Goal: Information Seeking & Learning: Learn about a topic

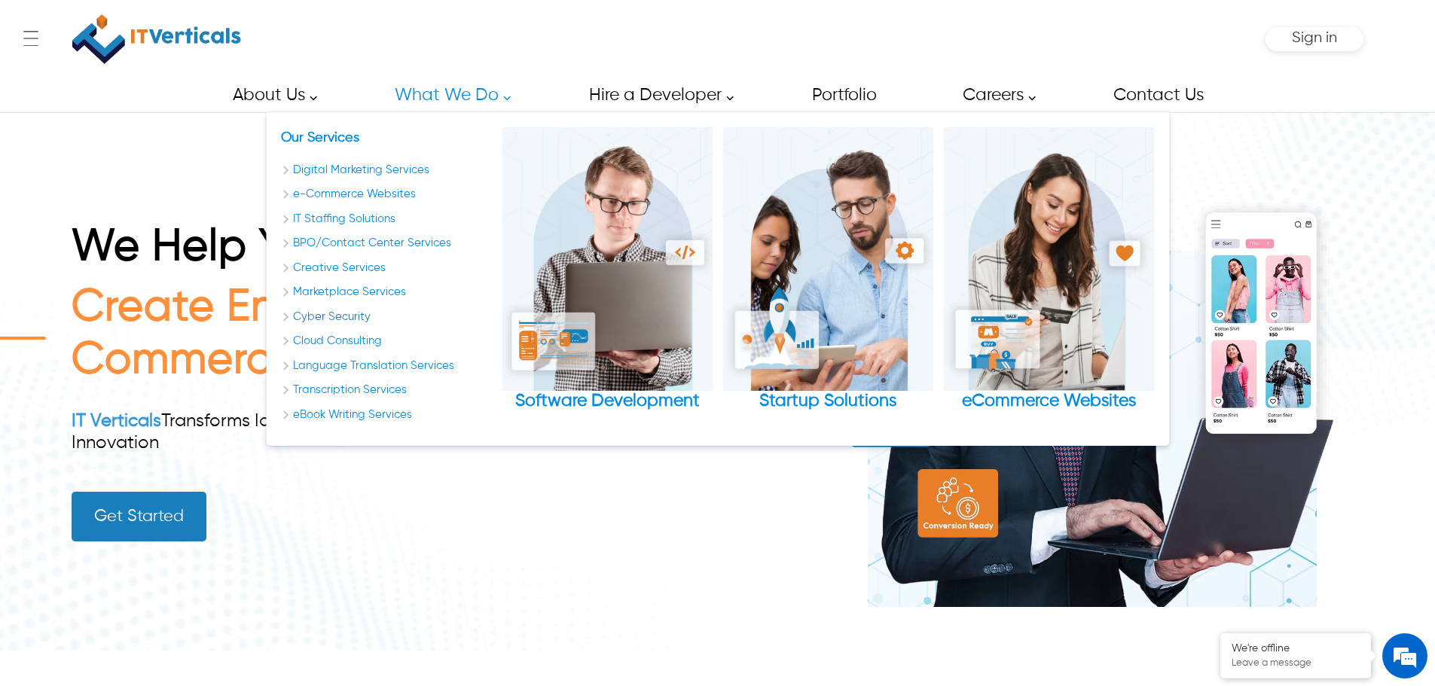
click at [340, 319] on link "Cyber Security" at bounding box center [386, 317] width 211 height 17
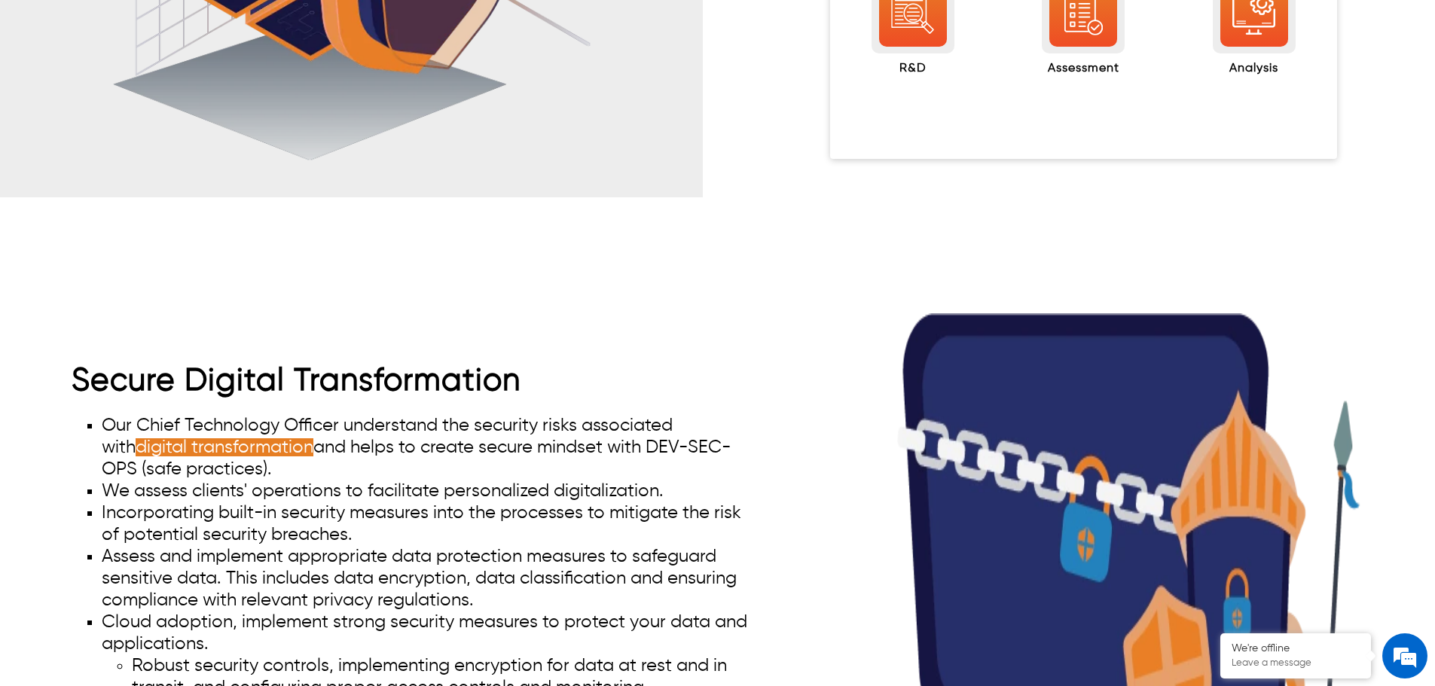
scroll to position [1959, 0]
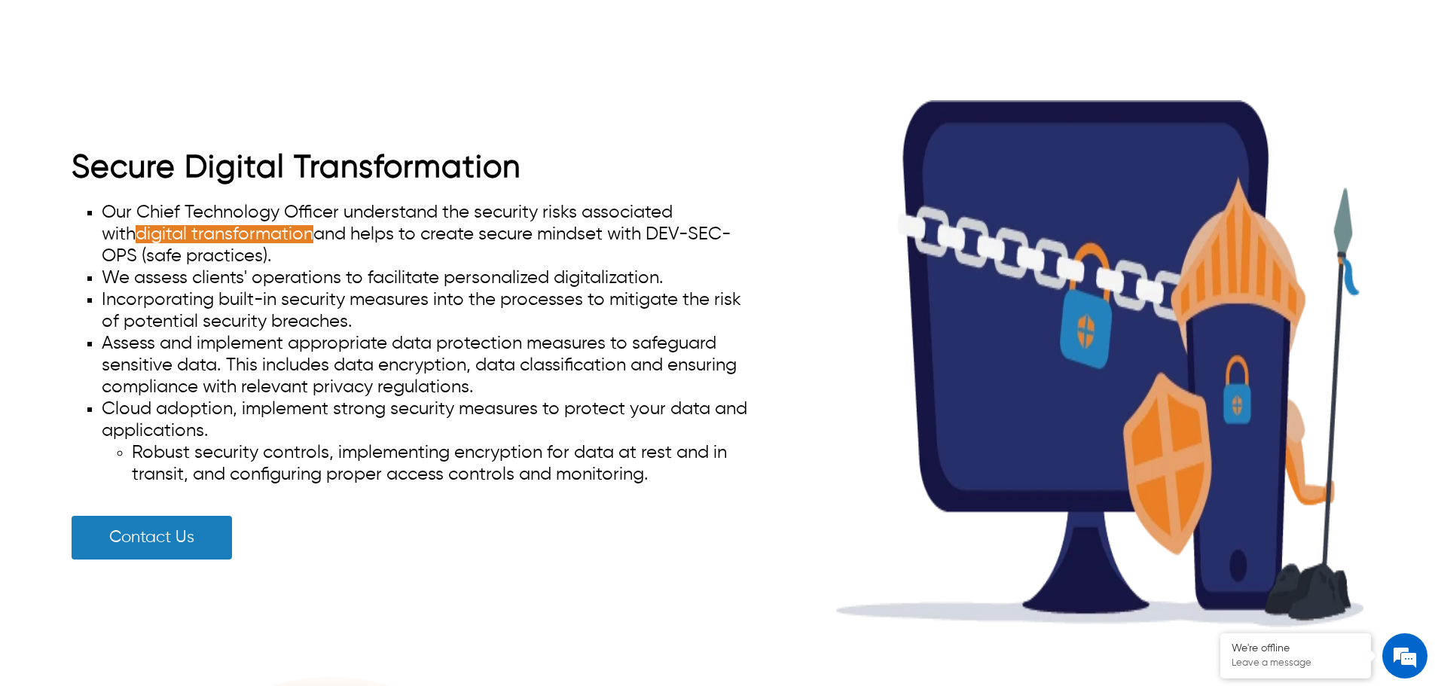
click at [1071, 234] on img at bounding box center [1099, 363] width 527 height 527
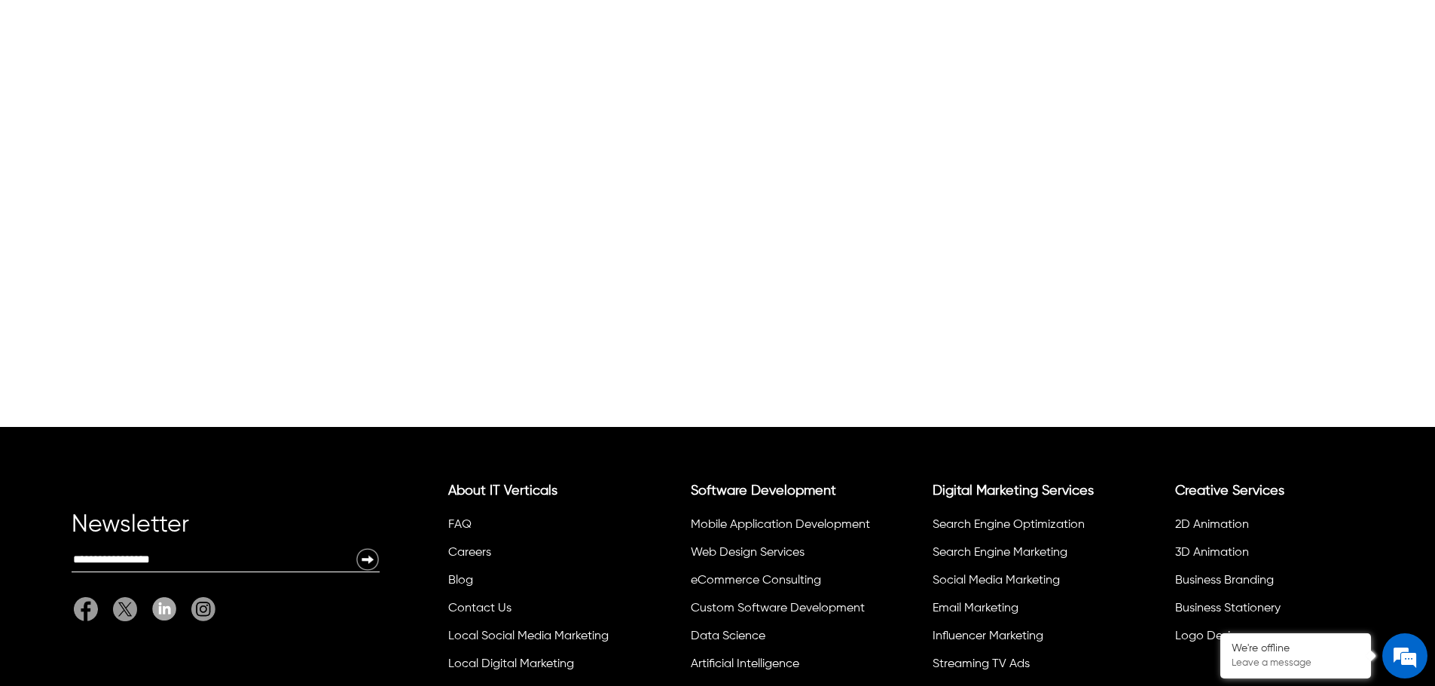
scroll to position [402, 0]
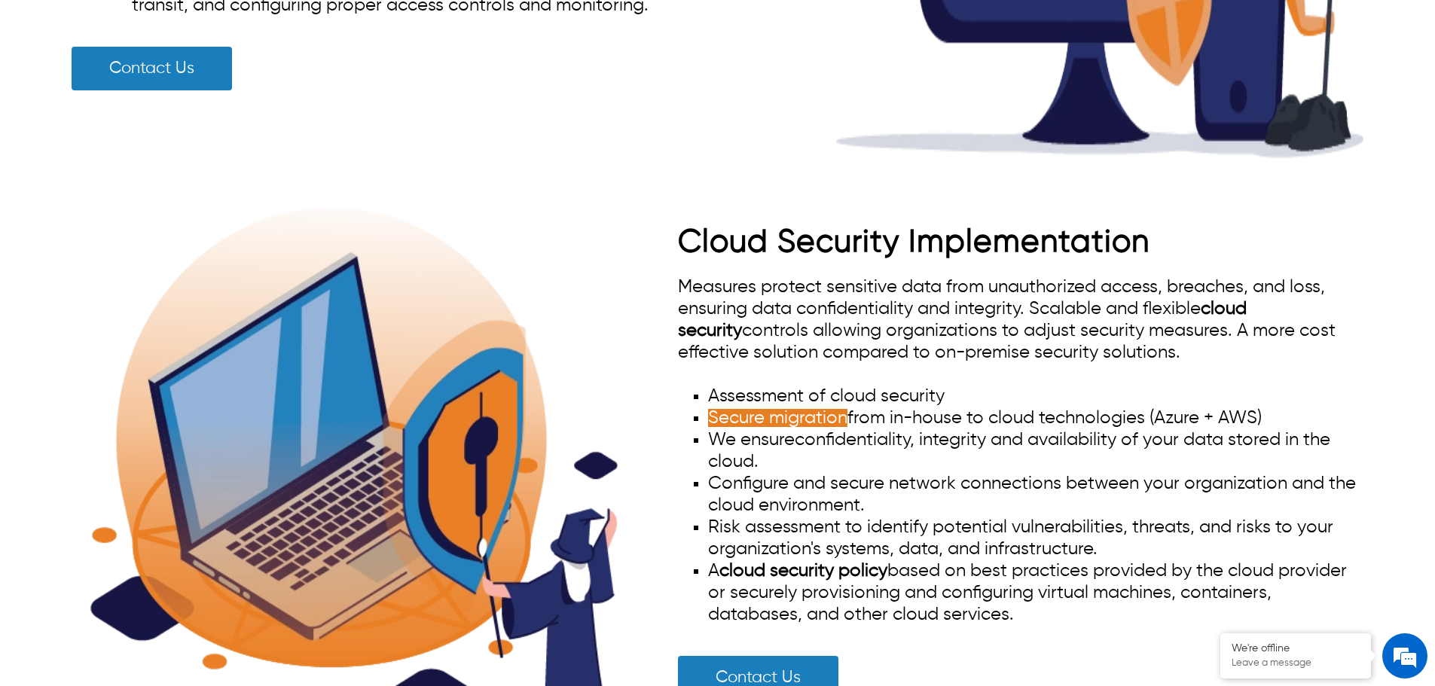
scroll to position [2455, 0]
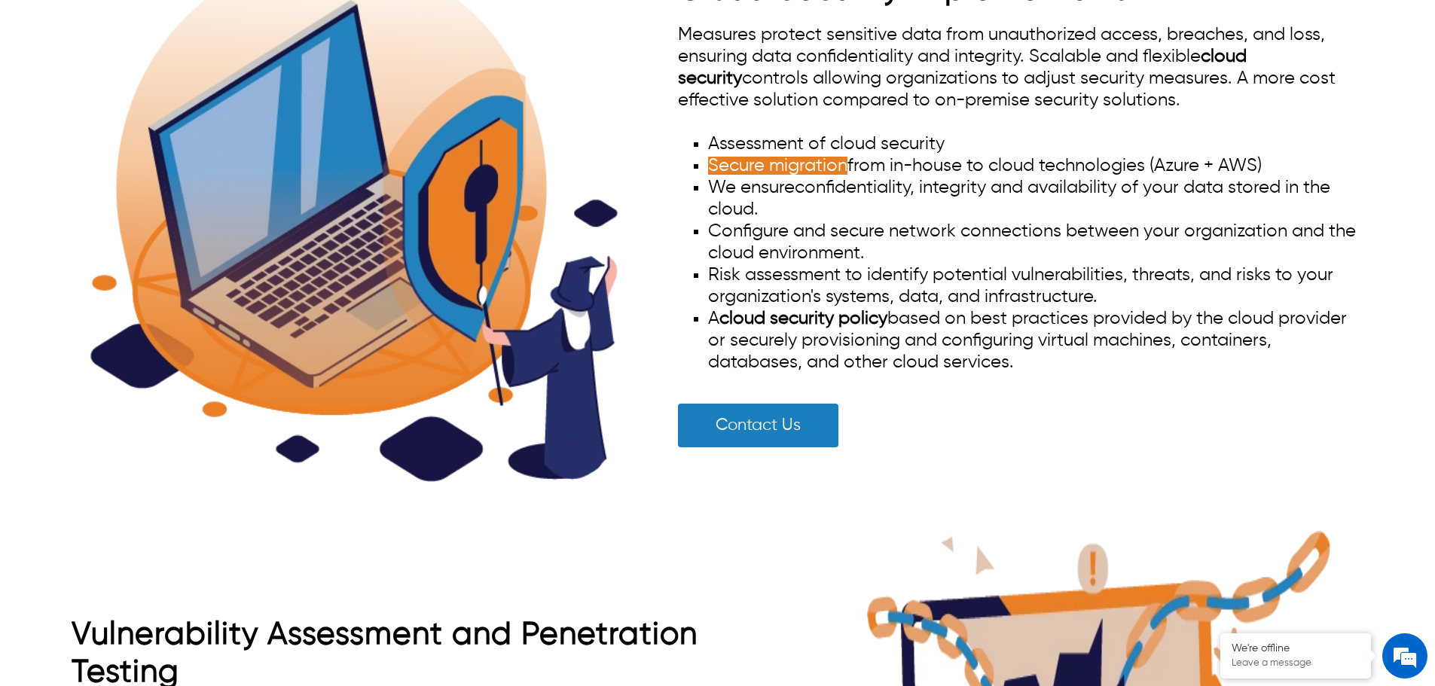
click at [402, 225] on img at bounding box center [353, 218] width 527 height 527
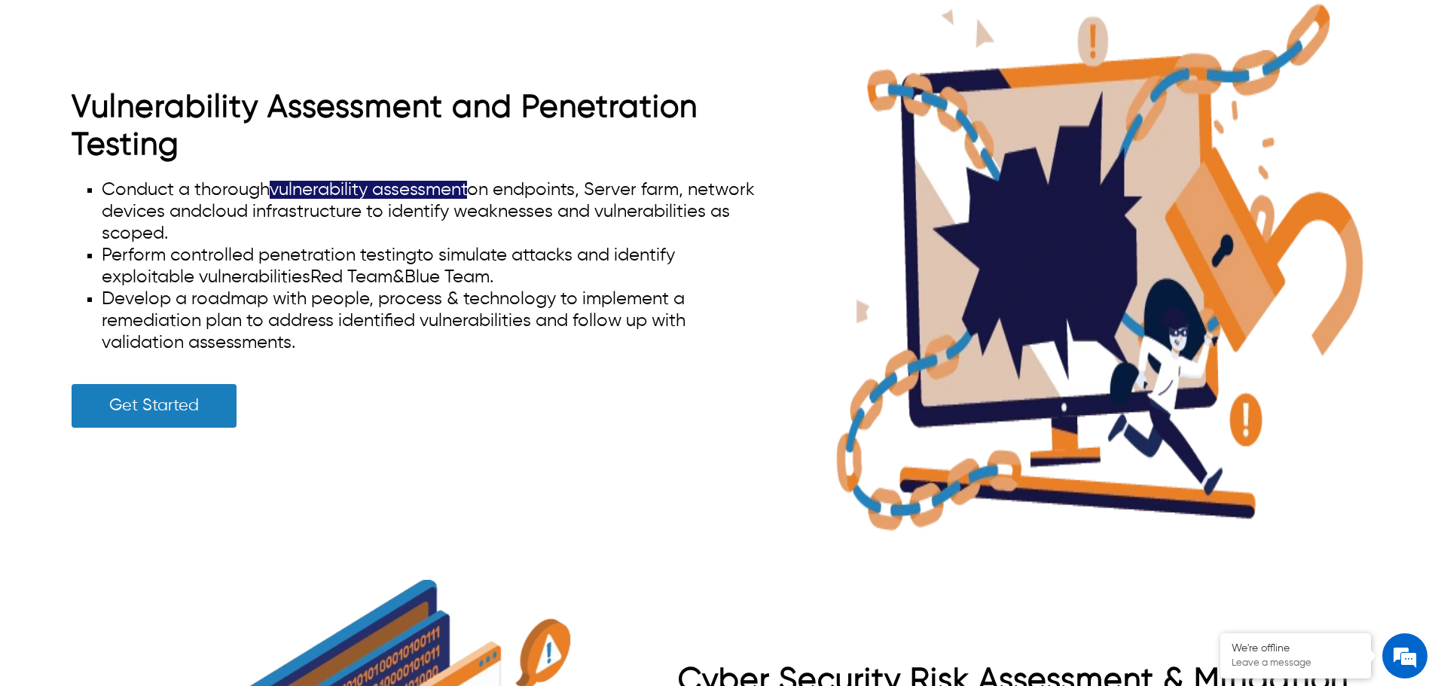
click at [1038, 271] on img at bounding box center [1099, 267] width 527 height 527
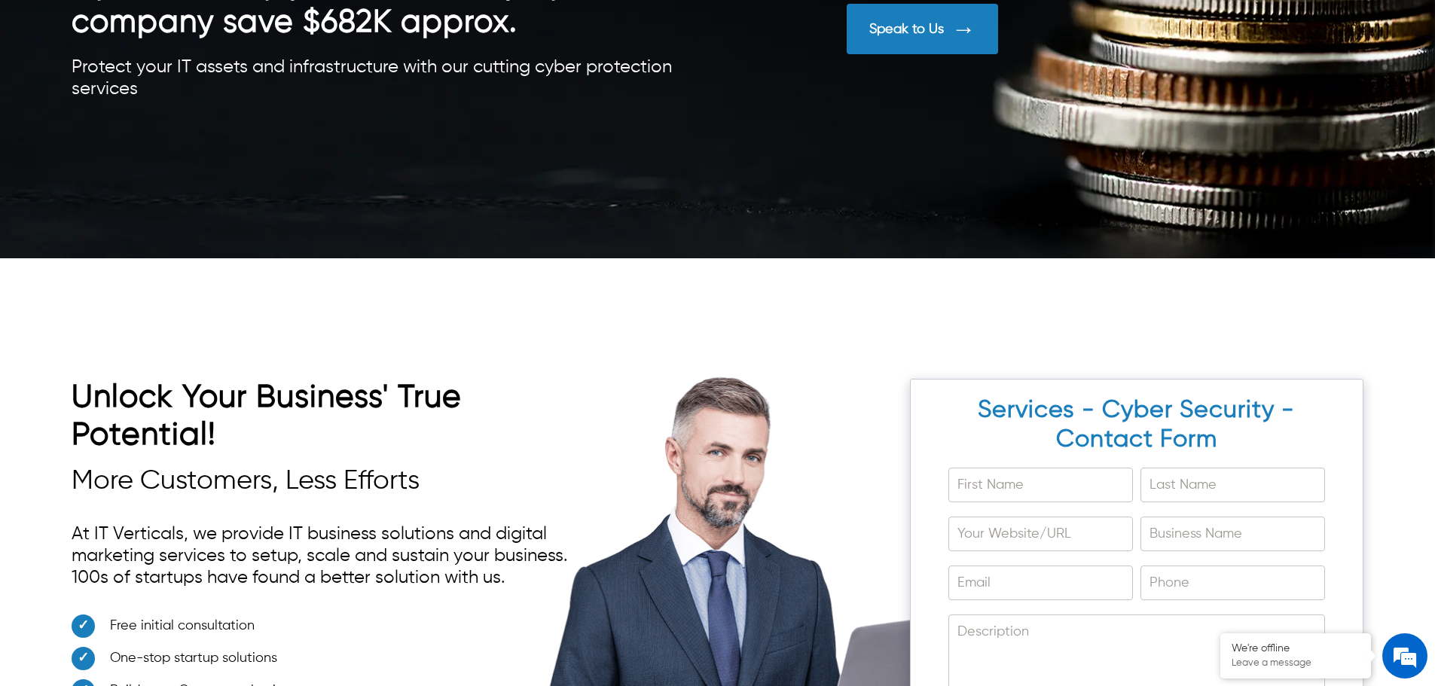
scroll to position [10042, 0]
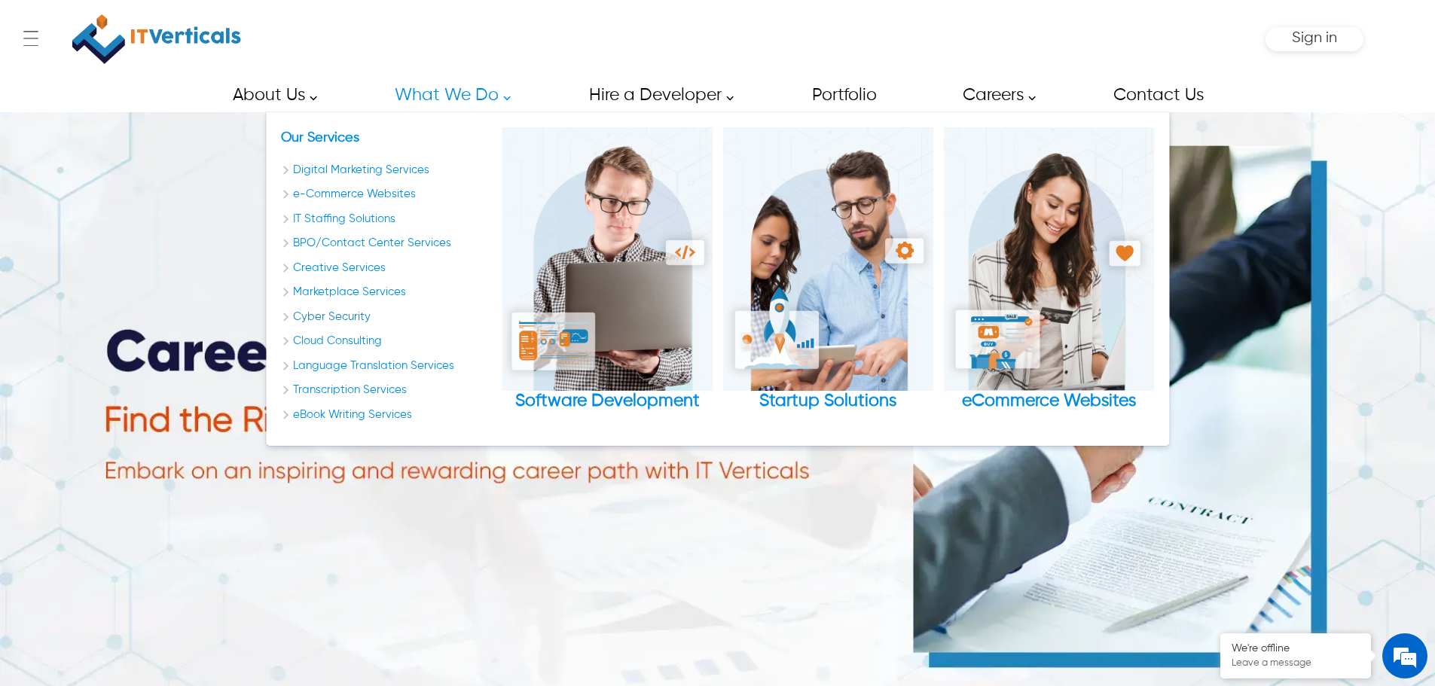
click at [335, 315] on link "Cyber Security" at bounding box center [386, 317] width 211 height 17
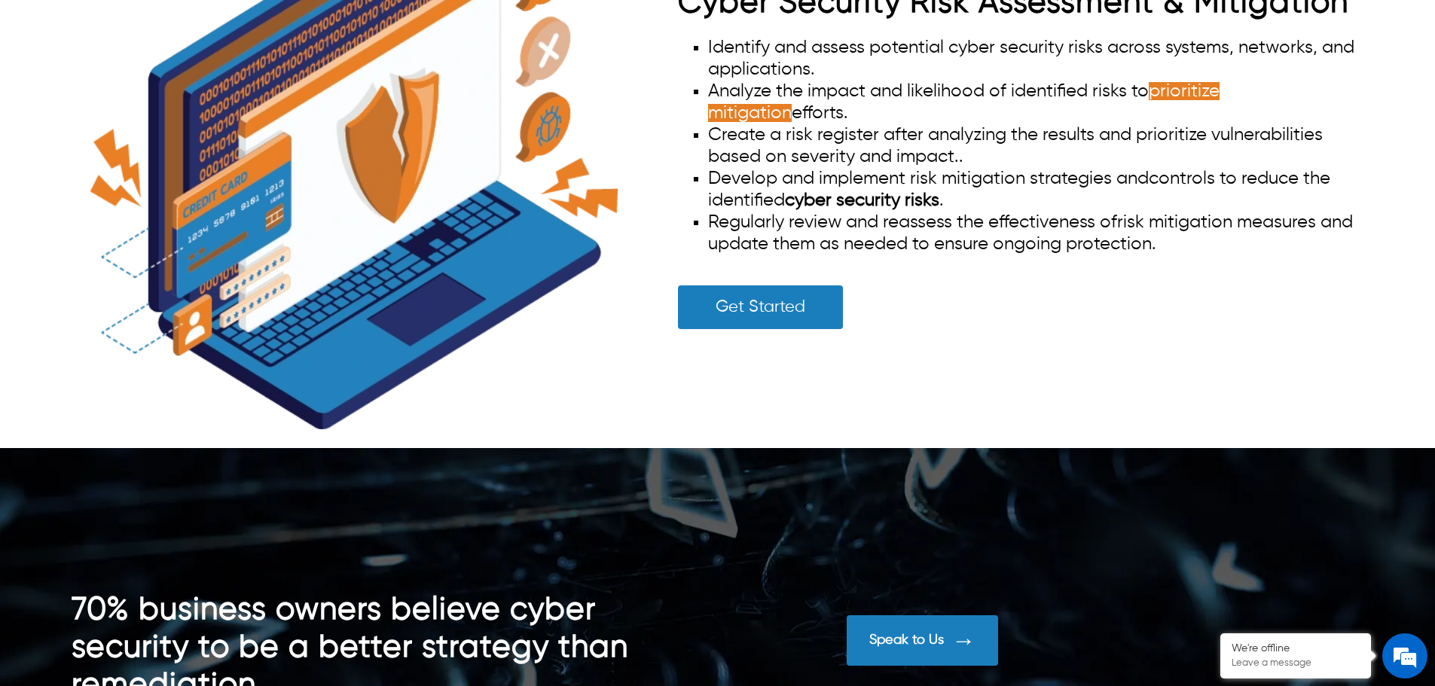
scroll to position [3359, 0]
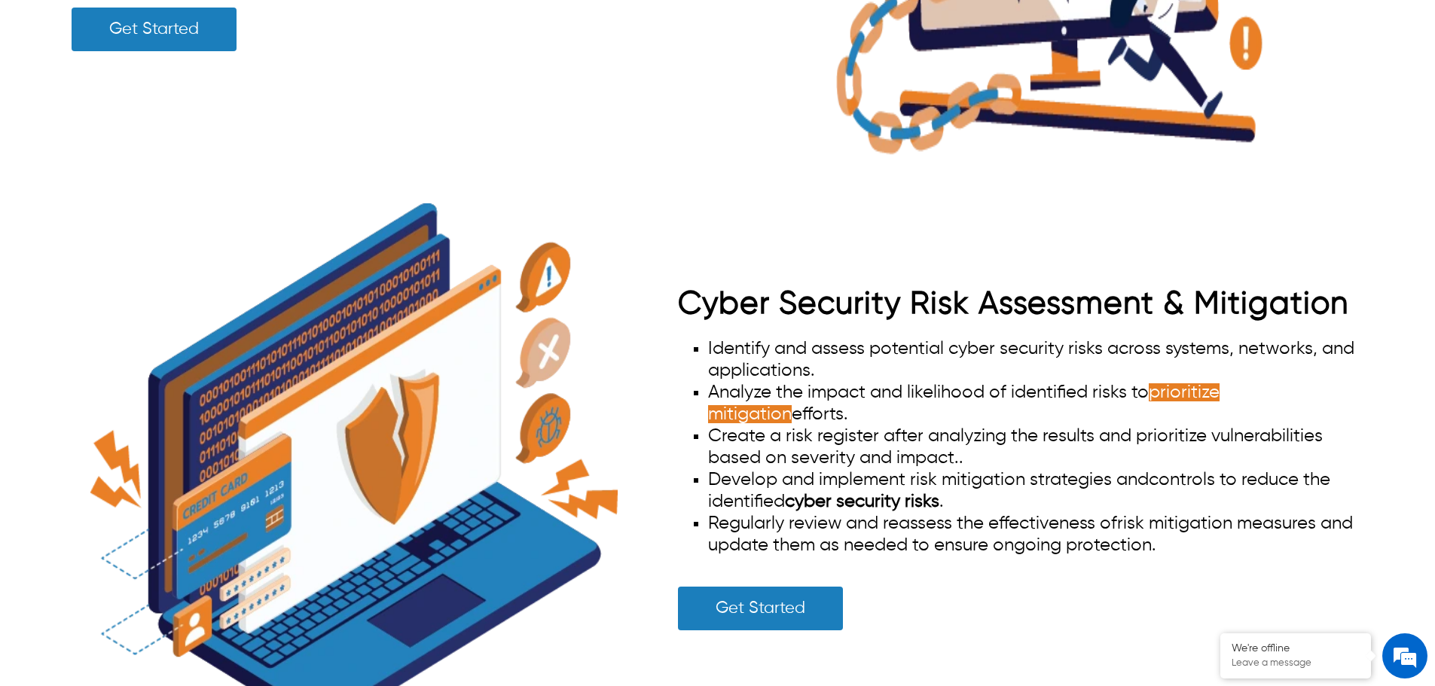
click at [384, 354] on img at bounding box center [353, 466] width 527 height 527
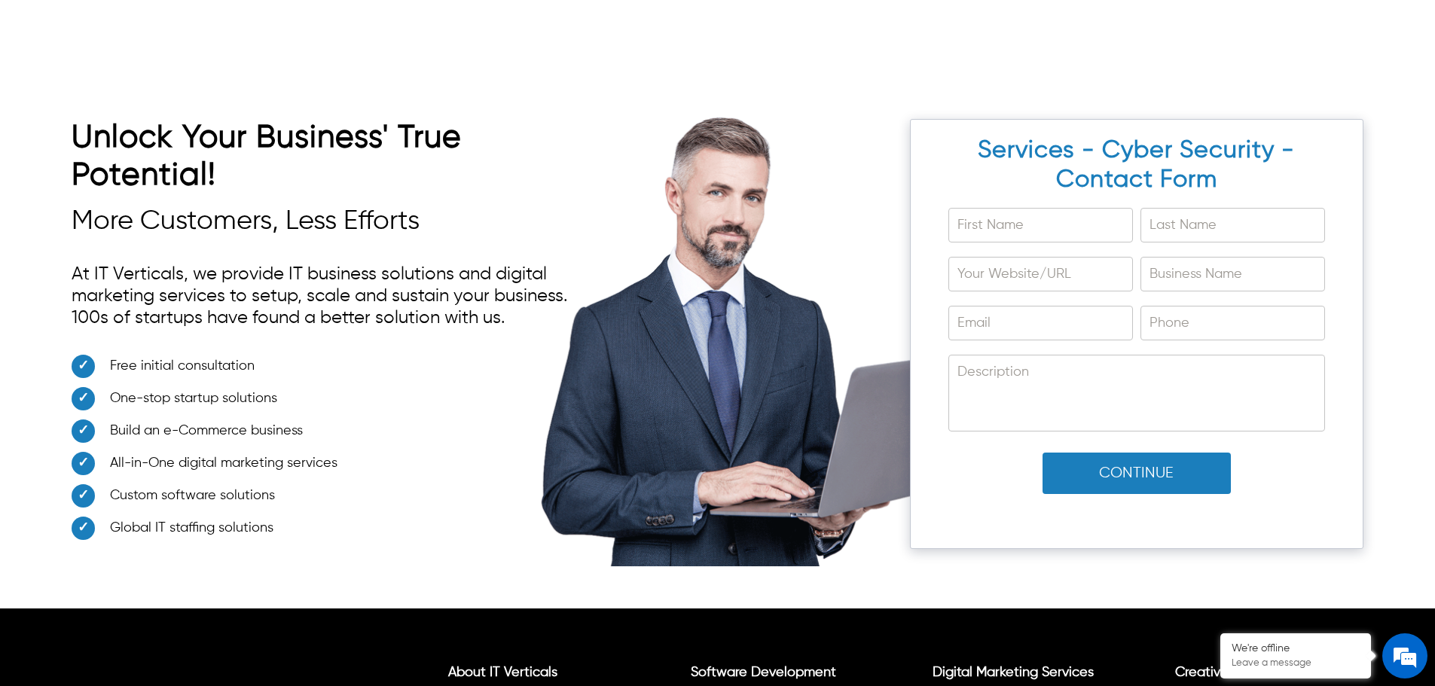
scroll to position [10042, 0]
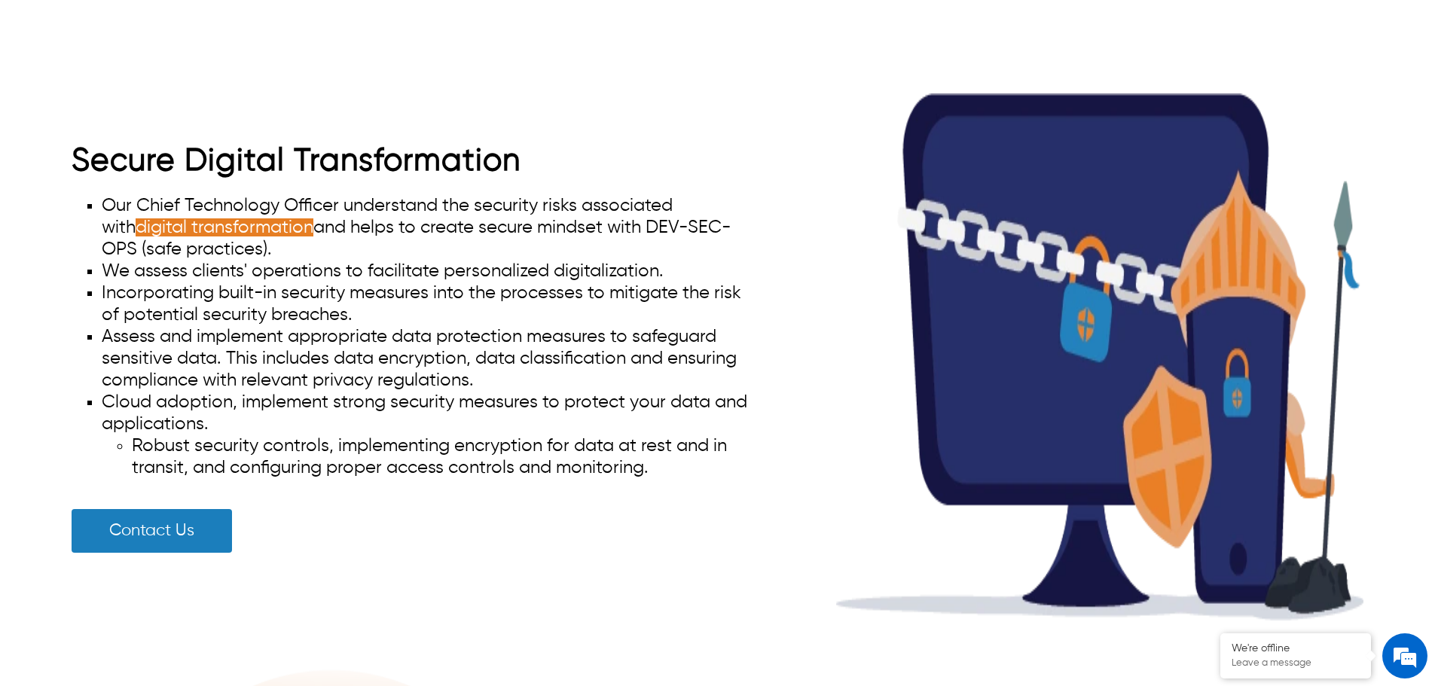
scroll to position [1733, 0]
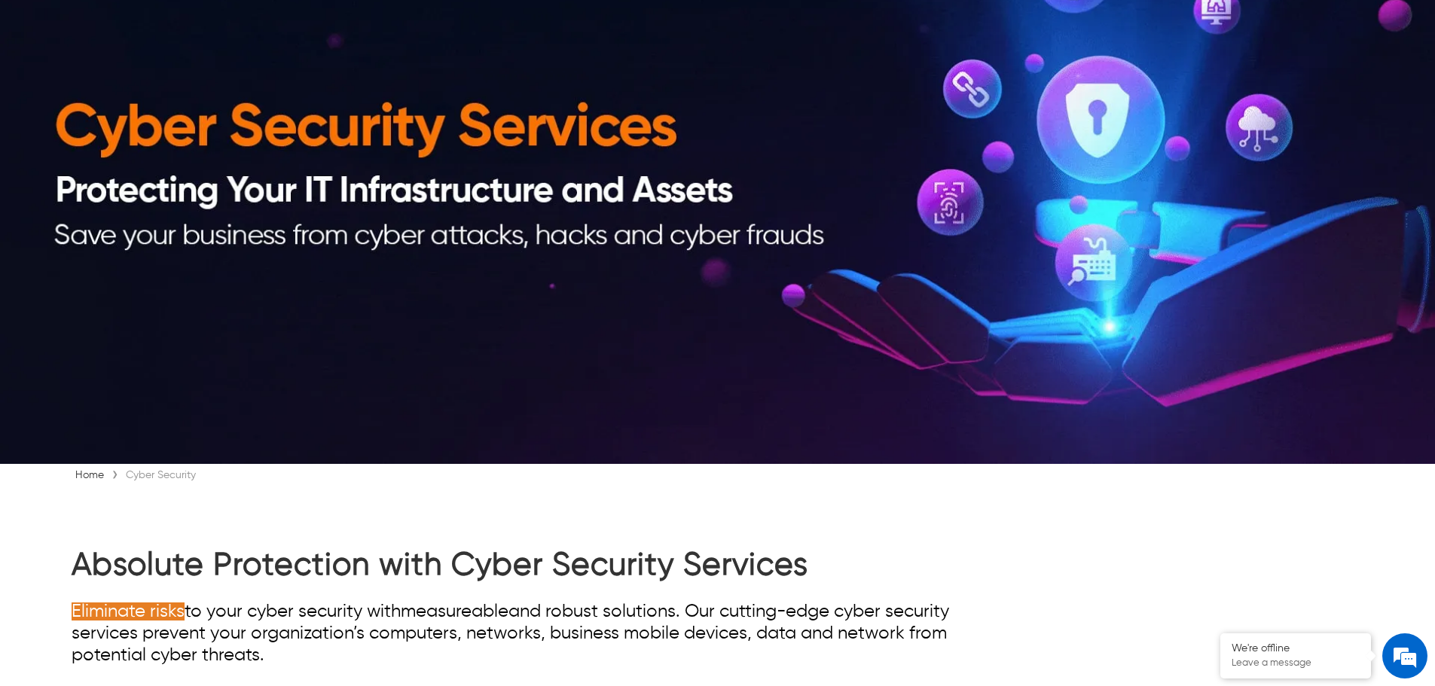
scroll to position [452, 0]
